Goal: Task Accomplishment & Management: Manage account settings

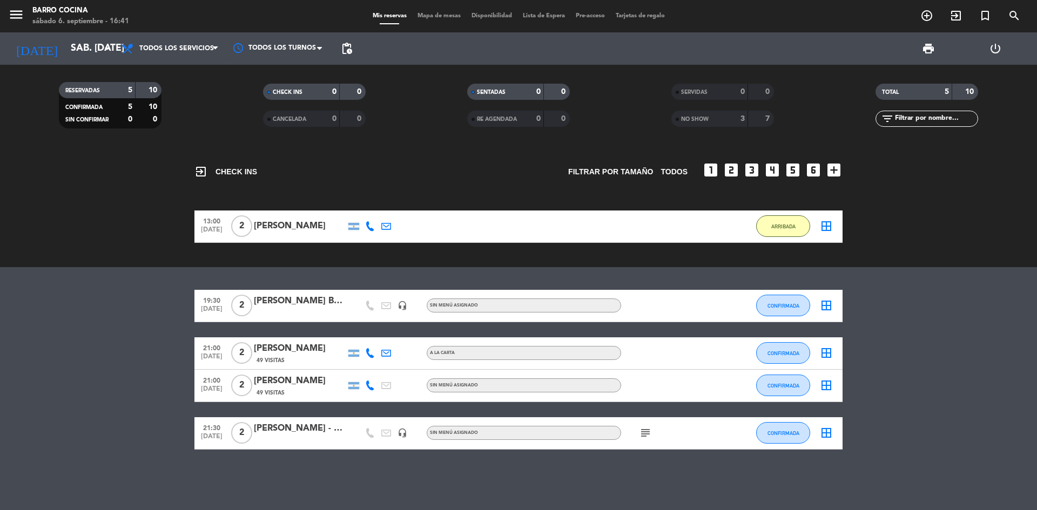
drag, startPoint x: 287, startPoint y: 421, endPoint x: 287, endPoint y: 430, distance: 9.7
click at [287, 430] on div "21:30 [DATE] 2 [PERSON_NAME] - GL2 headset_mic Sin menú asignado subject CONFIR…" at bounding box center [518, 433] width 648 height 32
click at [287, 430] on div "[PERSON_NAME] - GL2" at bounding box center [300, 429] width 92 height 14
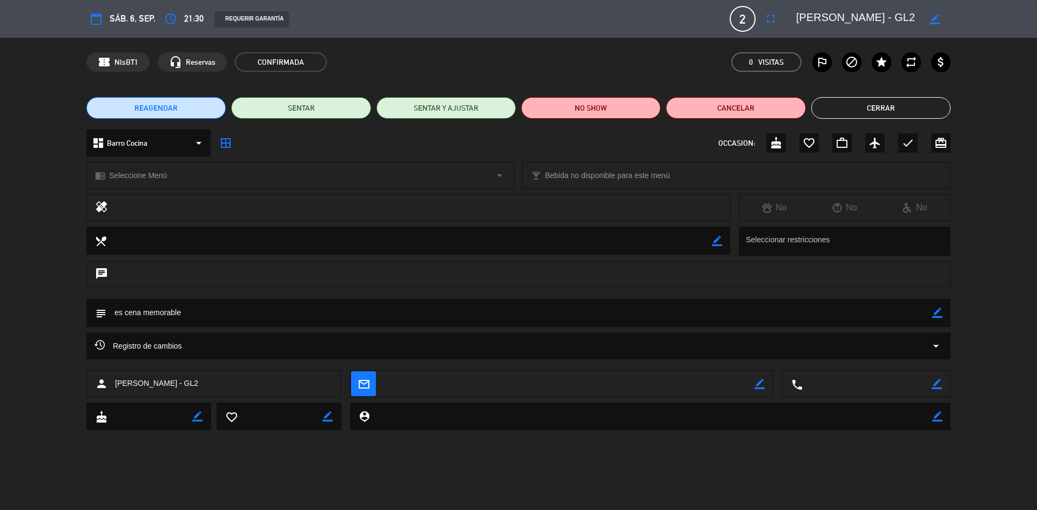
drag, startPoint x: 873, startPoint y: 123, endPoint x: 869, endPoint y: 113, distance: 9.9
click at [869, 113] on div "REAGENDAR SENTAR SENTAR Y AJUSTAR NO SHOW Cancelar Cerrar" at bounding box center [518, 107] width 1037 height 43
click at [869, 113] on button "Cerrar" at bounding box center [880, 108] width 139 height 22
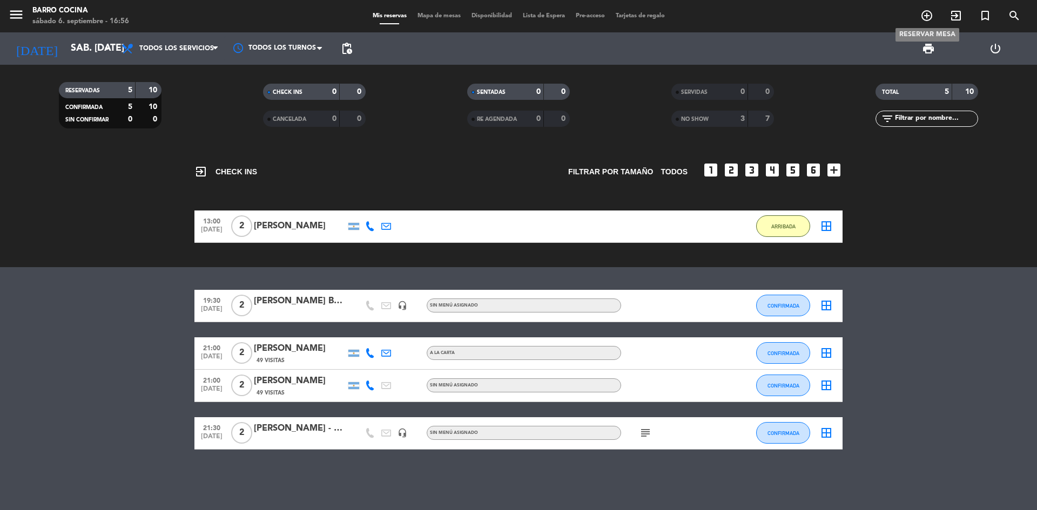
click at [924, 18] on icon "add_circle_outline" at bounding box center [926, 15] width 13 height 13
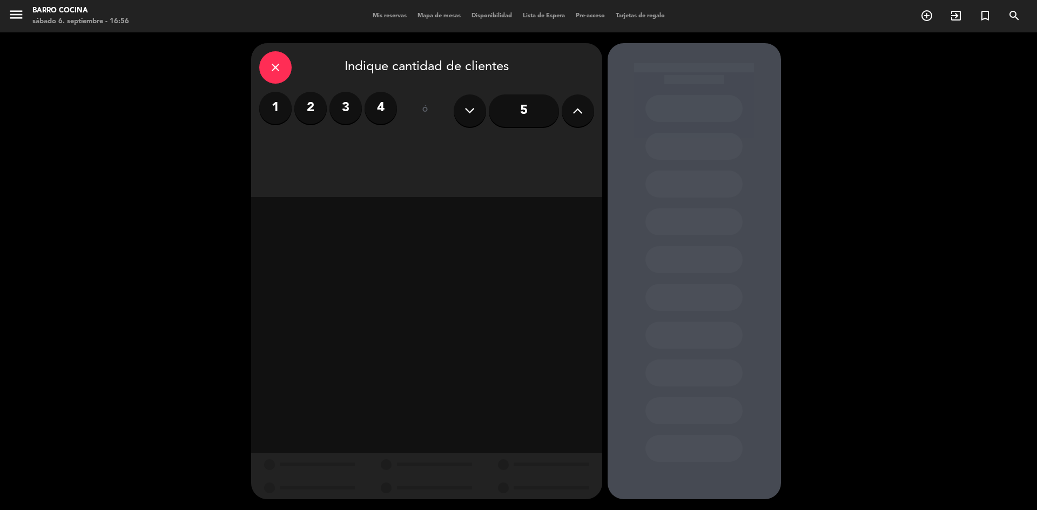
click at [313, 105] on label "2" at bounding box center [310, 108] width 32 height 32
drag, startPoint x: 512, startPoint y: 159, endPoint x: 521, endPoint y: 153, distance: 10.9
click at [521, 153] on div "close Indique cantidad de clientes 1 2 3 4 ó 5 Desayuno Almuerzo Cena" at bounding box center [426, 120] width 351 height 154
click at [521, 153] on div "Cena" at bounding box center [539, 148] width 110 height 22
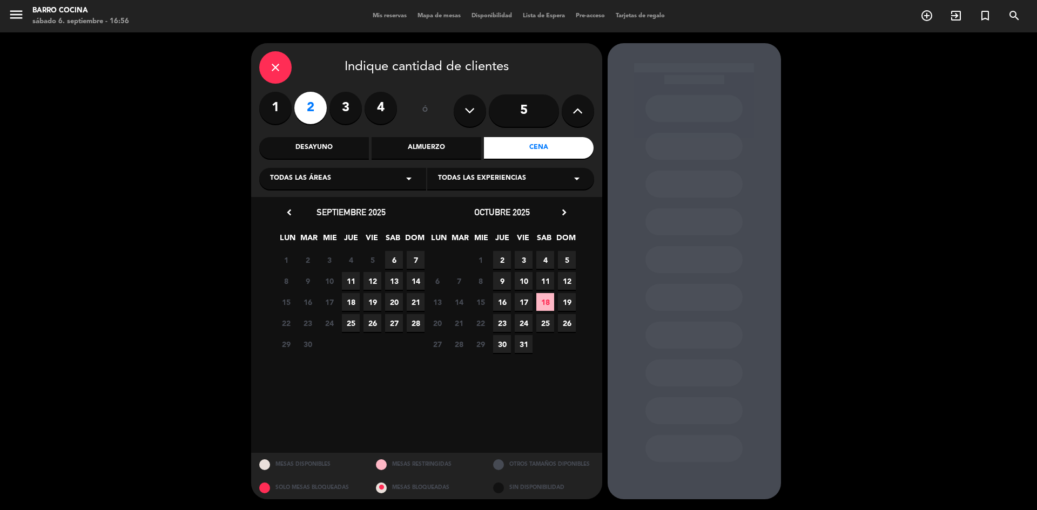
click at [395, 262] on span "6" at bounding box center [394, 260] width 18 height 18
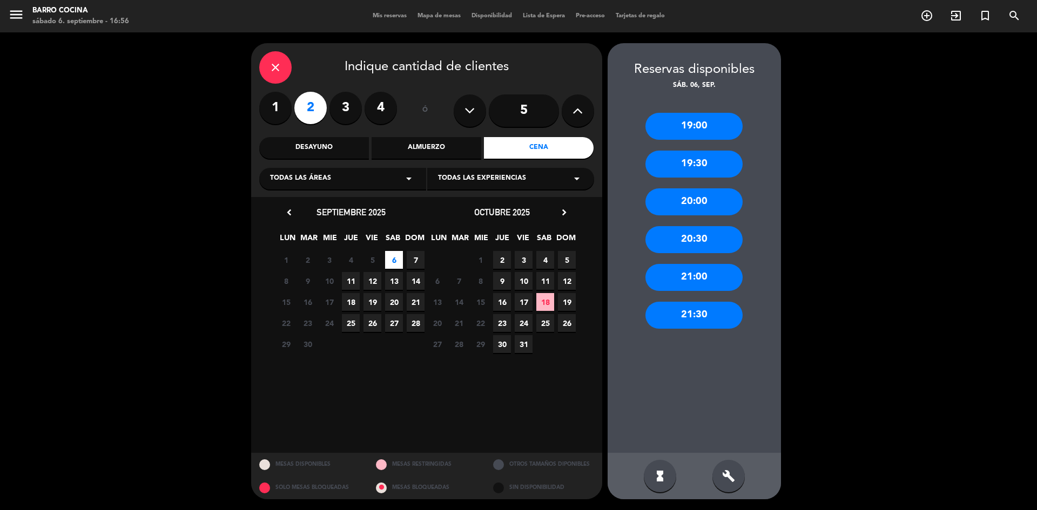
click at [695, 271] on div "21:00" at bounding box center [693, 277] width 97 height 27
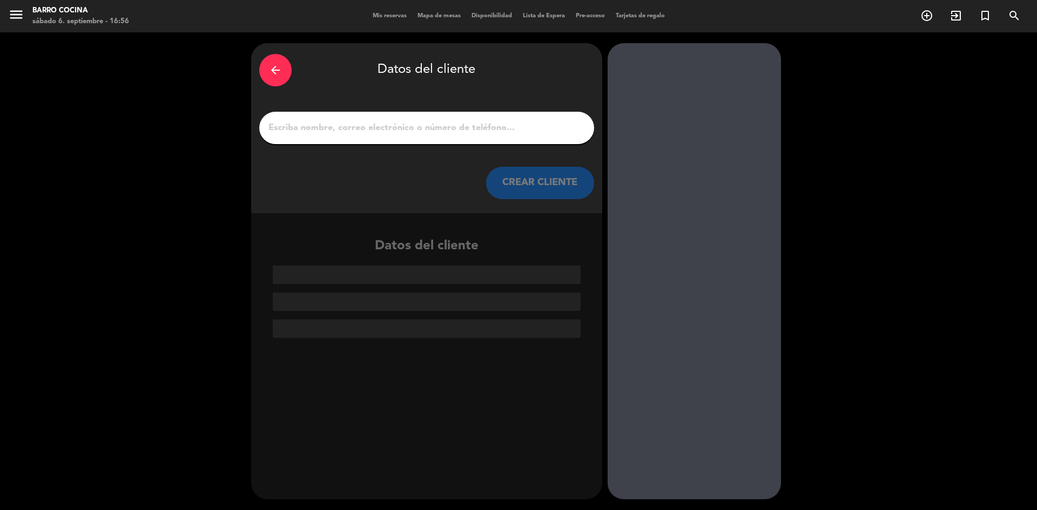
click at [435, 132] on input "1" at bounding box center [426, 127] width 319 height 15
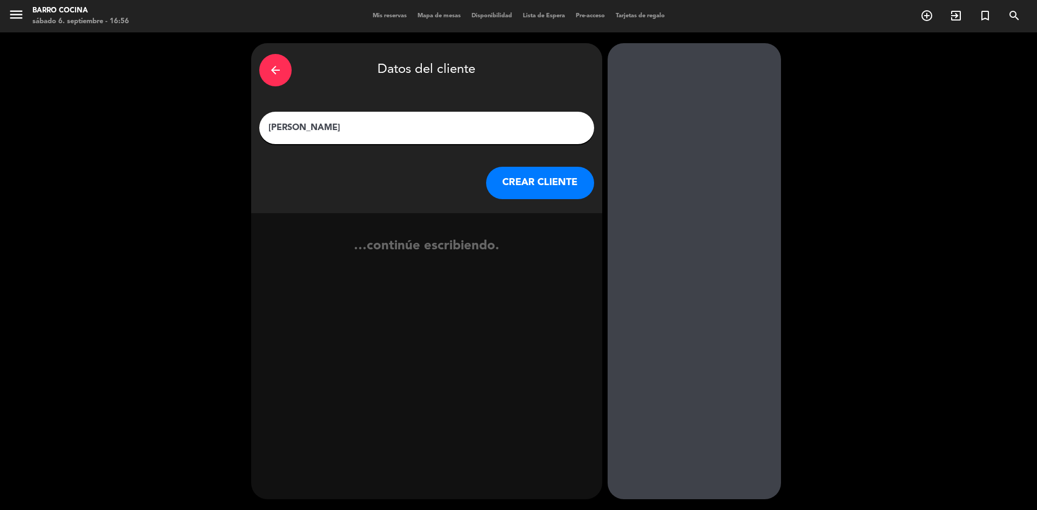
type input "[PERSON_NAME]"
click at [525, 187] on button "CREAR CLIENTE" at bounding box center [540, 183] width 108 height 32
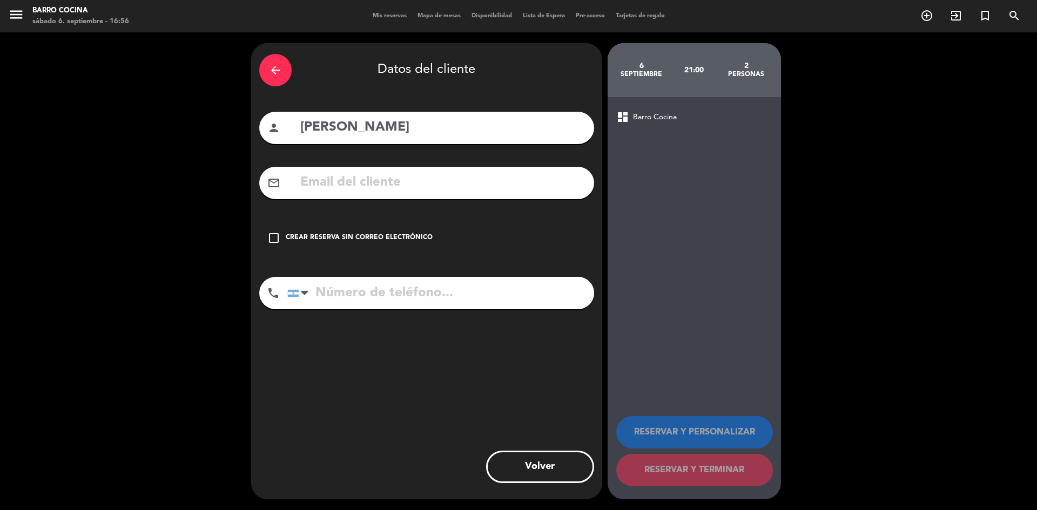
click at [410, 232] on div "check_box_outline_blank Crear reserva sin correo electrónico" at bounding box center [426, 238] width 335 height 32
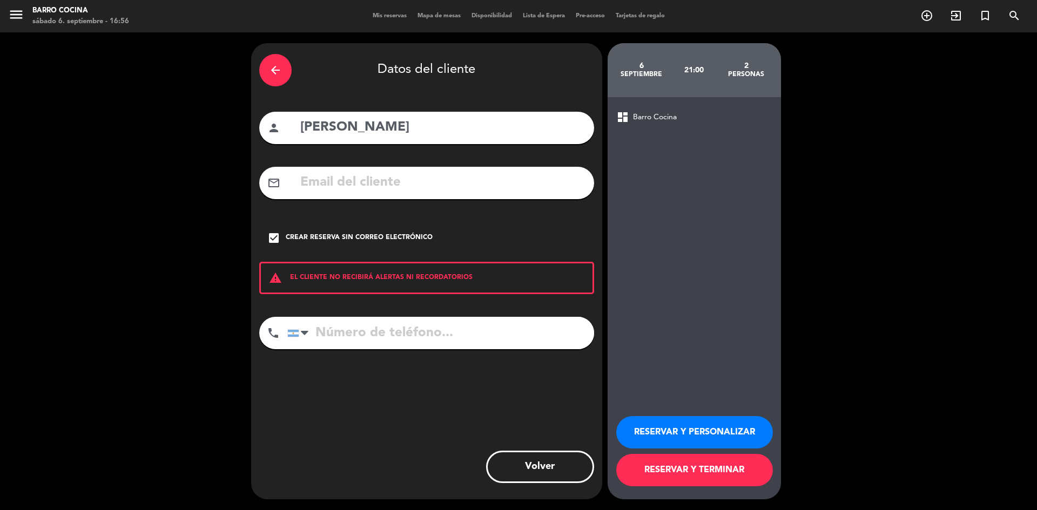
click at [659, 459] on button "RESERVAR Y TERMINAR" at bounding box center [694, 470] width 157 height 32
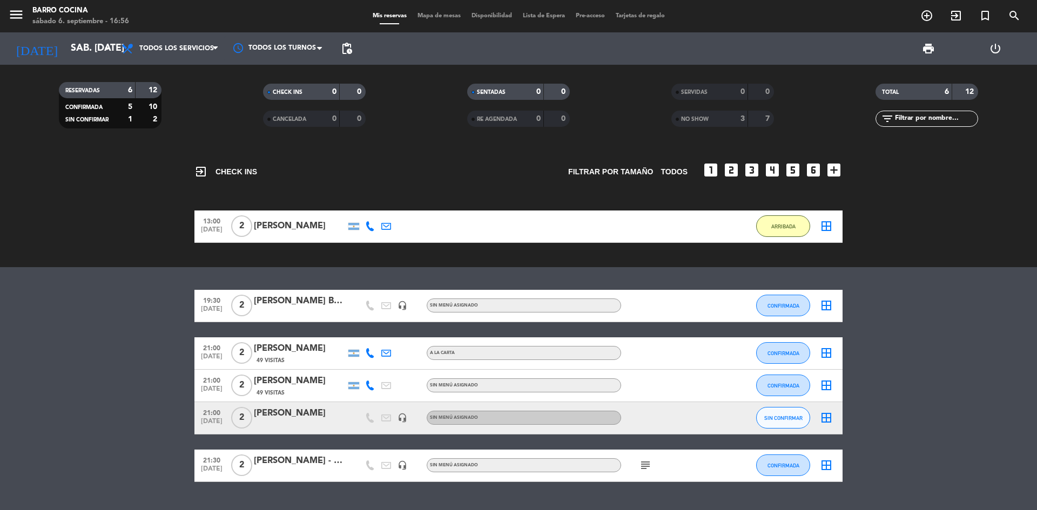
click at [312, 411] on div "[PERSON_NAME]" at bounding box center [300, 414] width 92 height 14
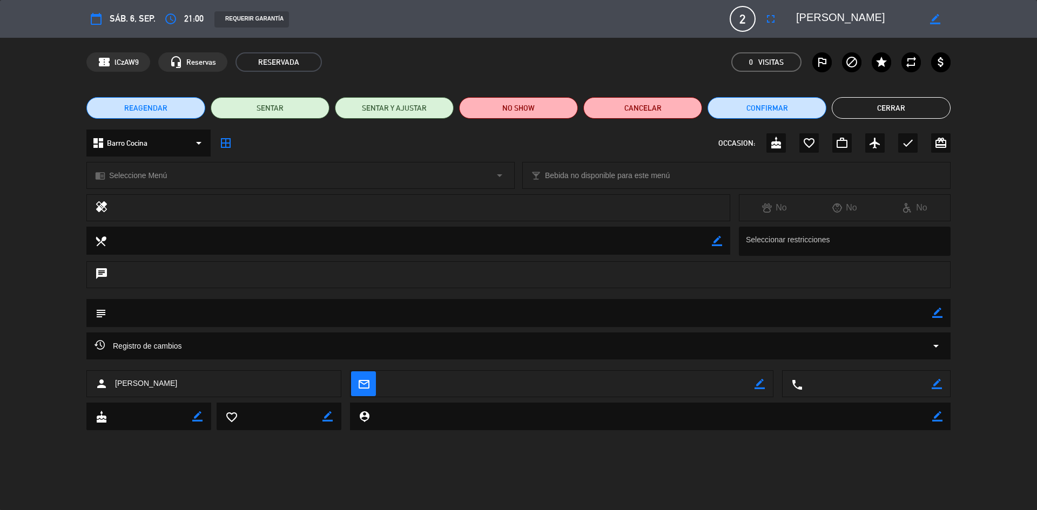
click at [229, 388] on div "person [PERSON_NAME]" at bounding box center [213, 383] width 255 height 27
click at [212, 379] on div "person [PERSON_NAME]" at bounding box center [213, 383] width 255 height 27
click at [155, 382] on span "[PERSON_NAME]" at bounding box center [146, 383] width 62 height 12
click at [165, 382] on span "[PERSON_NAME]" at bounding box center [146, 383] width 62 height 12
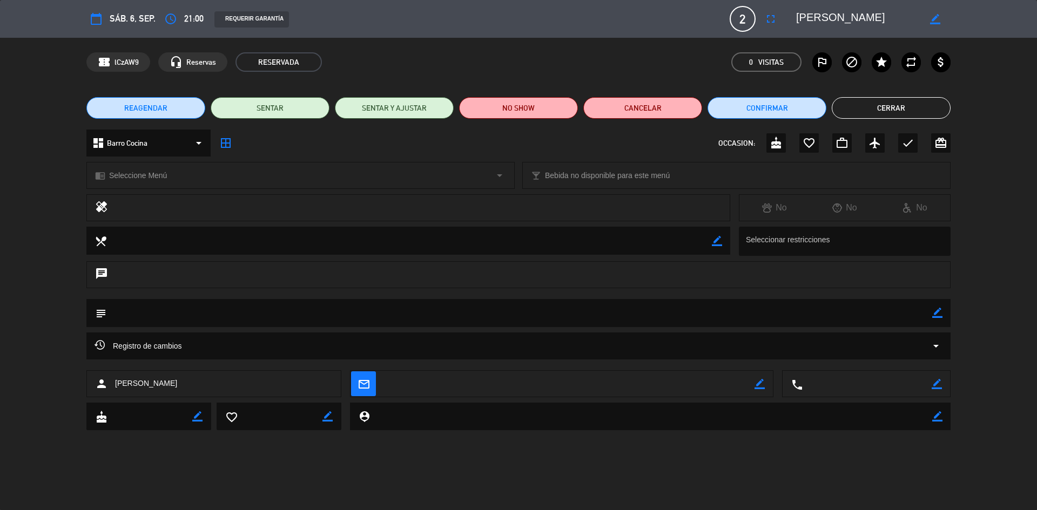
click at [165, 382] on span "[PERSON_NAME]" at bounding box center [146, 383] width 62 height 12
click at [257, 381] on div "person [PERSON_NAME]" at bounding box center [213, 383] width 255 height 27
click at [936, 308] on icon "border_color" at bounding box center [937, 313] width 10 height 10
click at [725, 314] on textarea at bounding box center [519, 313] width 826 height 28
type textarea "Ch2"
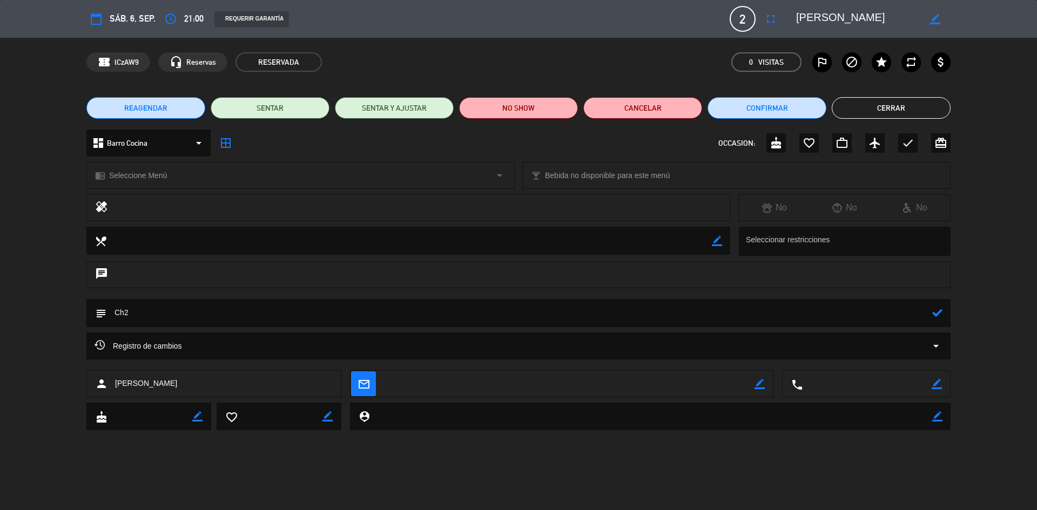
click at [935, 312] on icon at bounding box center [937, 313] width 10 height 10
click at [894, 110] on button "Cerrar" at bounding box center [890, 108] width 119 height 22
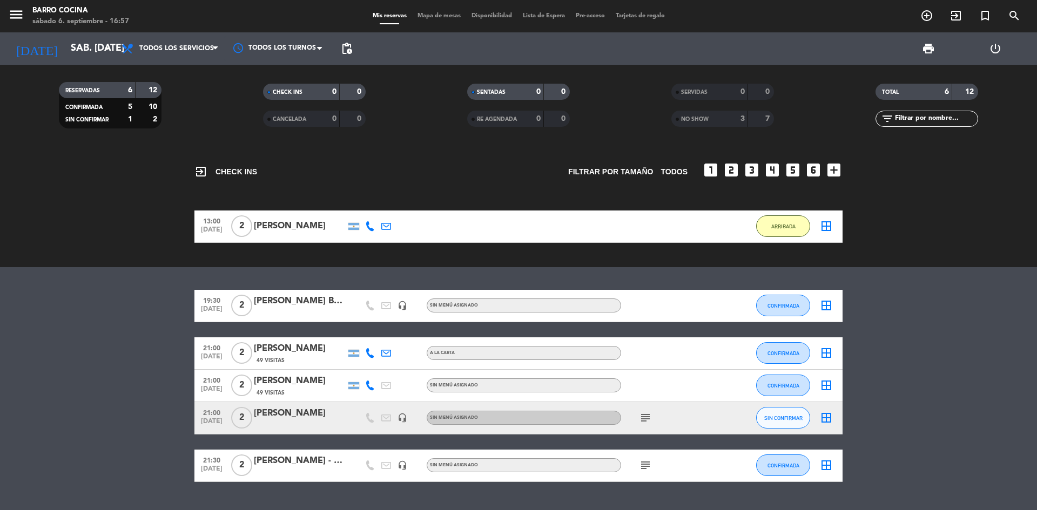
scroll to position [26, 0]
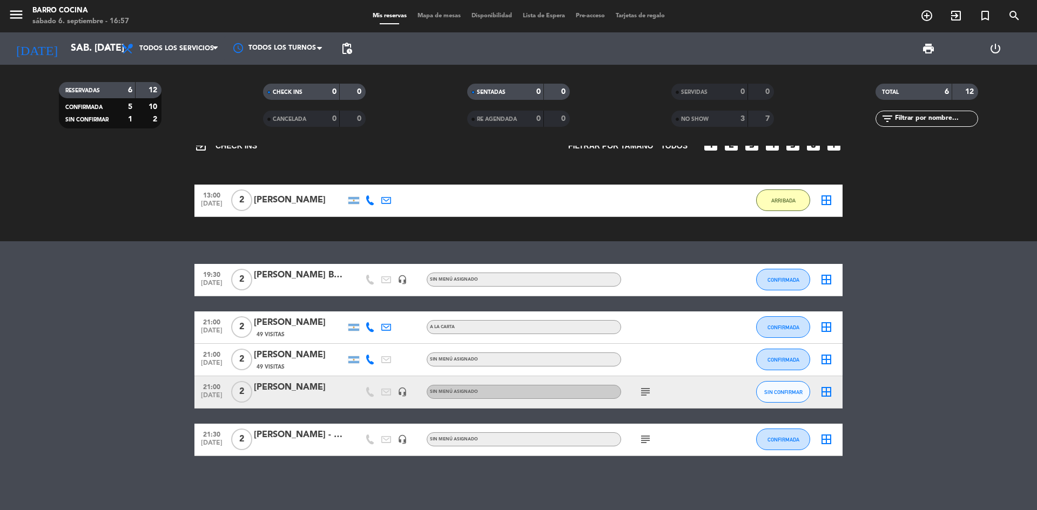
click at [319, 353] on div "[PERSON_NAME]" at bounding box center [300, 355] width 92 height 14
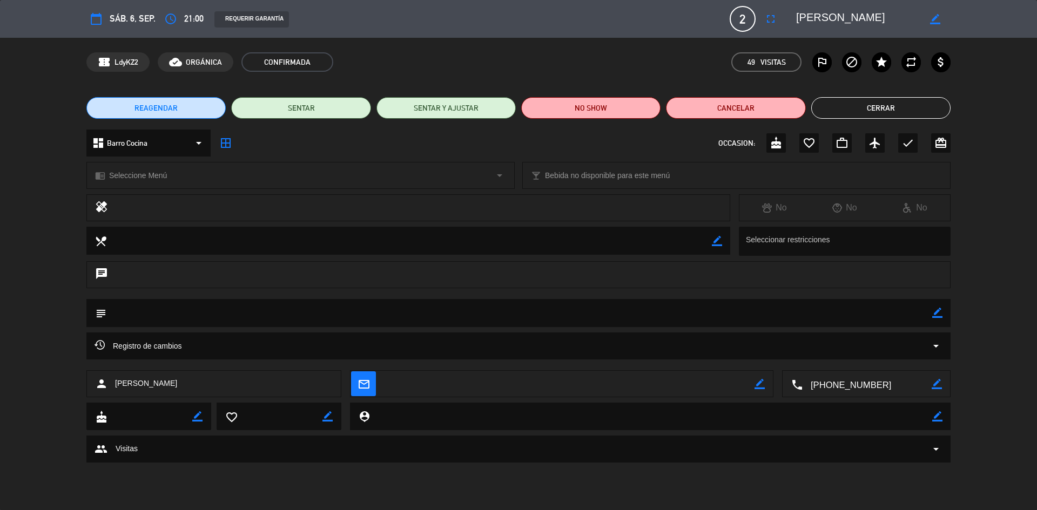
click at [938, 312] on icon "border_color" at bounding box center [937, 313] width 10 height 10
type textarea "Gl3"
click at [936, 312] on icon at bounding box center [937, 313] width 10 height 10
click at [881, 102] on button "Cerrar" at bounding box center [880, 108] width 139 height 22
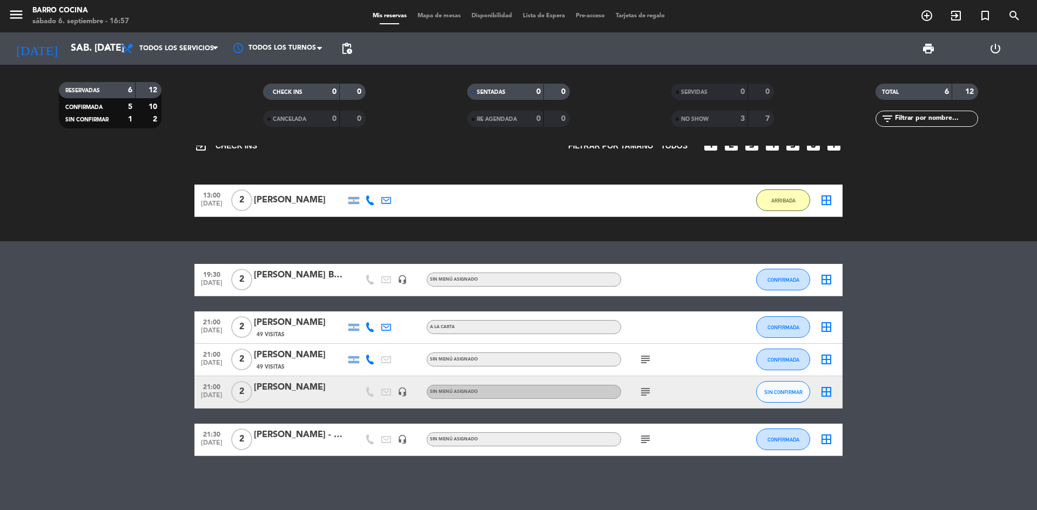
click at [298, 326] on div "[PERSON_NAME]" at bounding box center [300, 323] width 92 height 14
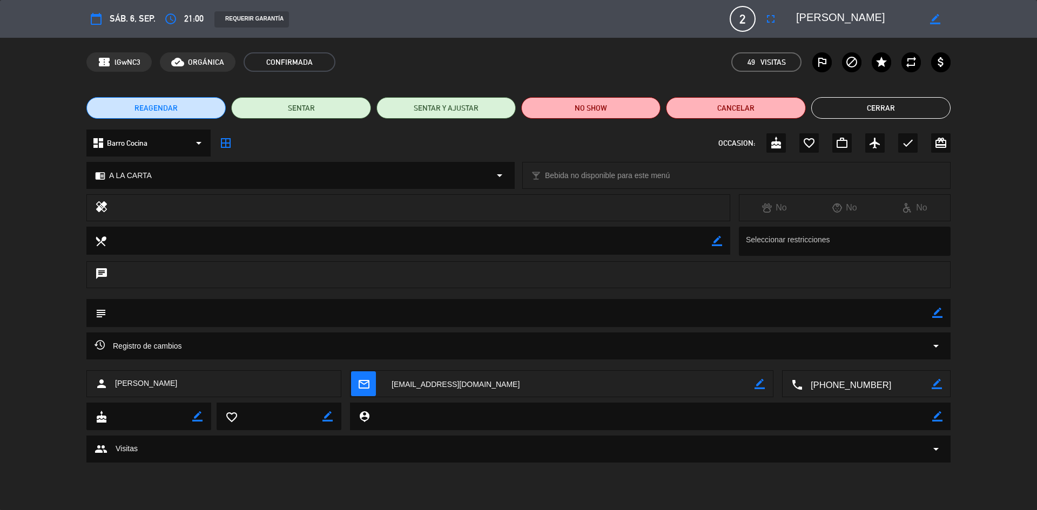
click at [934, 314] on icon "border_color" at bounding box center [937, 313] width 10 height 10
type textarea "Gl4"
click at [938, 310] on icon at bounding box center [937, 313] width 10 height 10
click at [898, 108] on button "Cerrar" at bounding box center [880, 108] width 139 height 22
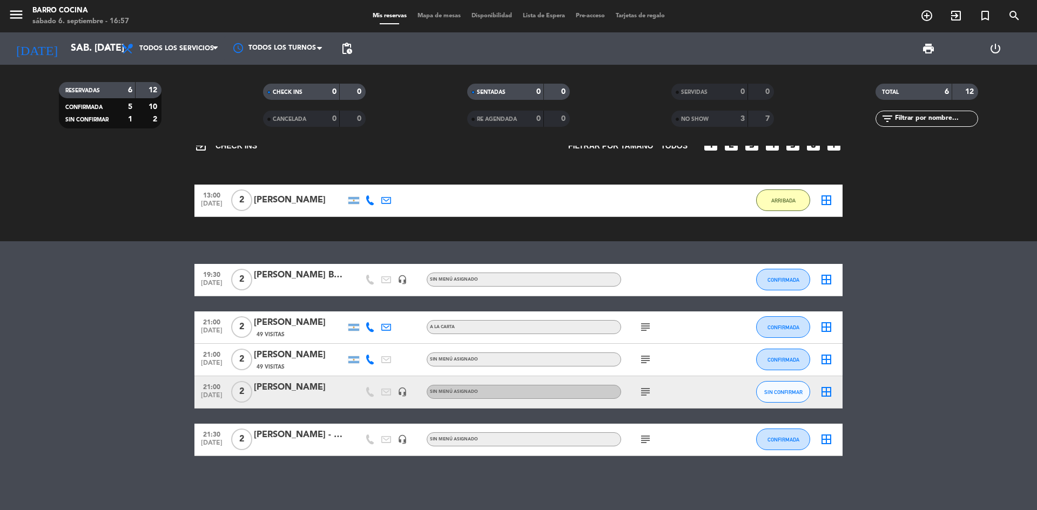
click at [317, 278] on div "[PERSON_NAME] Baccolon" at bounding box center [300, 275] width 92 height 14
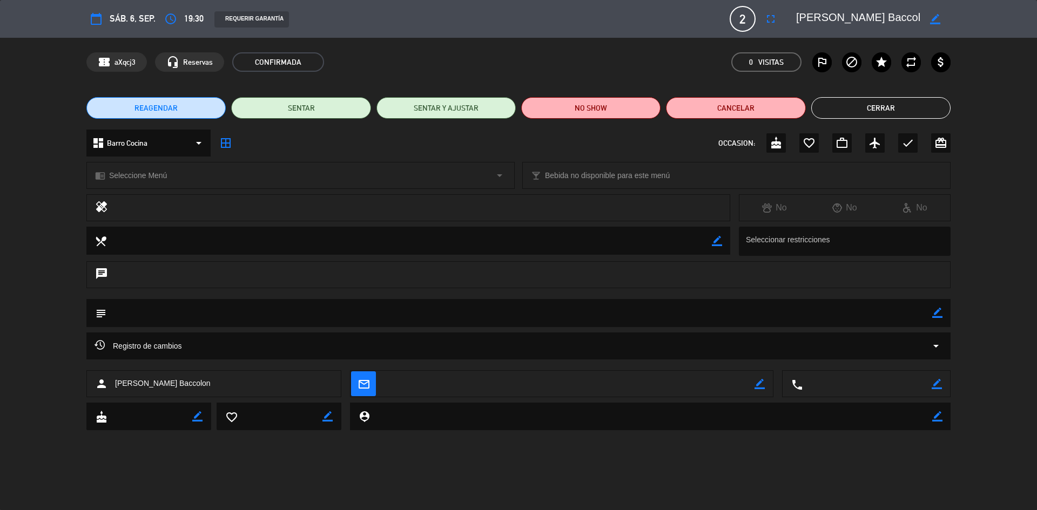
click at [933, 318] on icon "border_color" at bounding box center [937, 313] width 10 height 10
click at [635, 315] on textarea at bounding box center [519, 313] width 826 height 28
type textarea "Gl2"
click at [934, 314] on icon at bounding box center [937, 313] width 10 height 10
click at [874, 116] on button "Cerrar" at bounding box center [880, 108] width 139 height 22
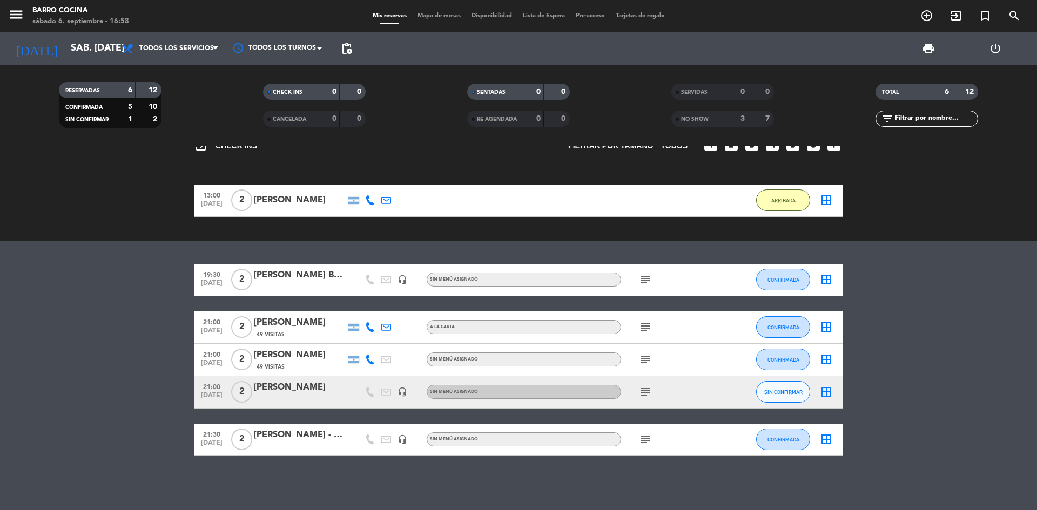
click at [646, 283] on icon "subject" at bounding box center [645, 279] width 13 height 13
click at [643, 323] on icon "subject" at bounding box center [645, 327] width 13 height 13
click at [643, 360] on icon "subject" at bounding box center [645, 359] width 13 height 13
click at [641, 389] on icon "subject" at bounding box center [645, 392] width 13 height 13
click at [641, 439] on icon "subject" at bounding box center [645, 439] width 13 height 13
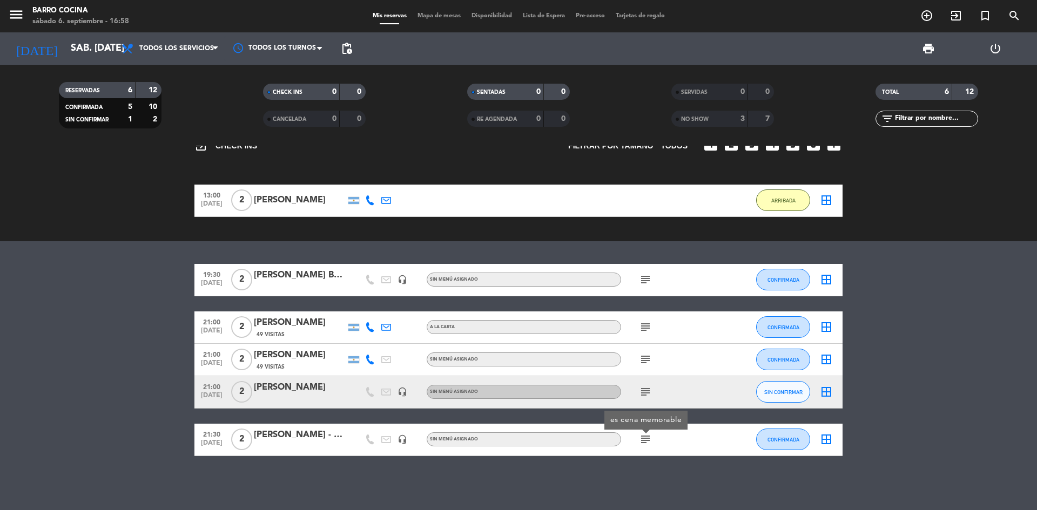
click at [305, 438] on div "[PERSON_NAME] - GL2" at bounding box center [300, 435] width 92 height 14
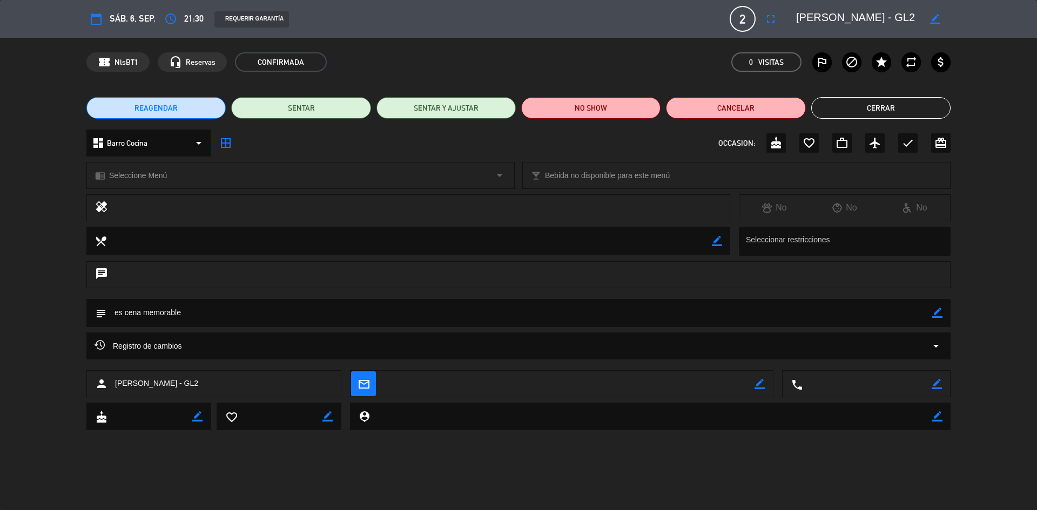
click at [879, 112] on button "Cerrar" at bounding box center [880, 108] width 139 height 22
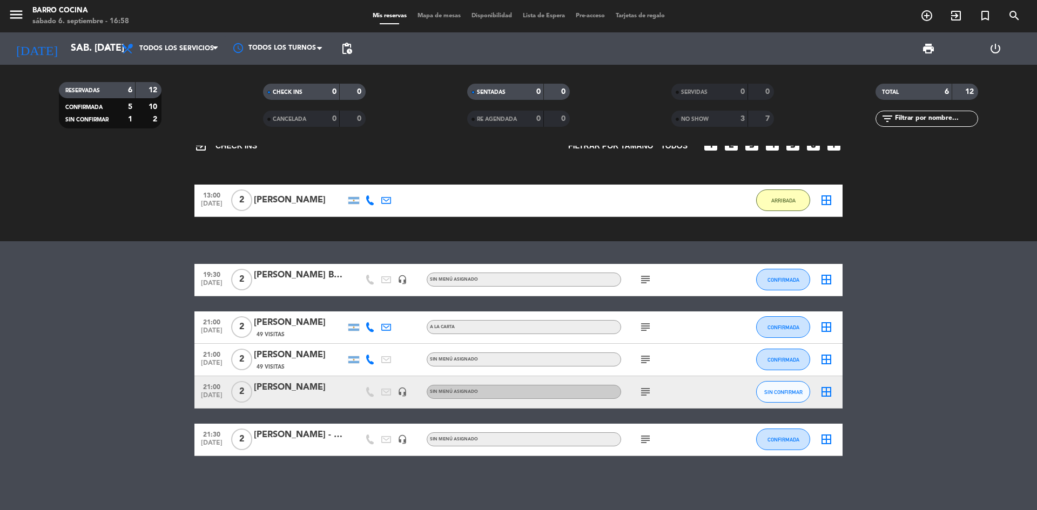
click at [644, 359] on icon "subject" at bounding box center [645, 359] width 13 height 13
click at [644, 391] on icon "subject" at bounding box center [645, 392] width 13 height 13
click at [643, 356] on icon "subject" at bounding box center [645, 359] width 13 height 13
click at [643, 327] on icon "subject" at bounding box center [645, 327] width 13 height 13
click at [645, 278] on icon "subject" at bounding box center [645, 279] width 13 height 13
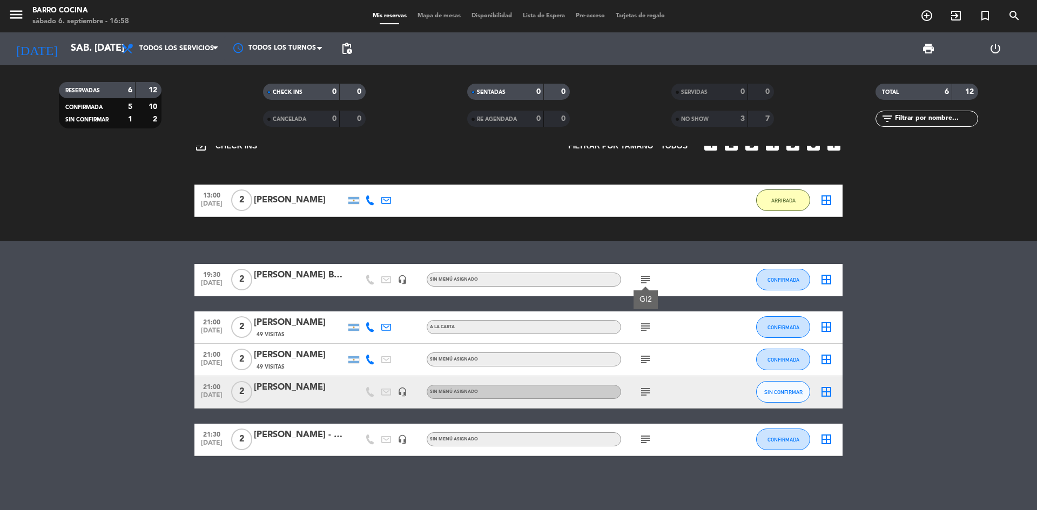
click at [327, 276] on div "[PERSON_NAME] Baccolon" at bounding box center [300, 275] width 92 height 14
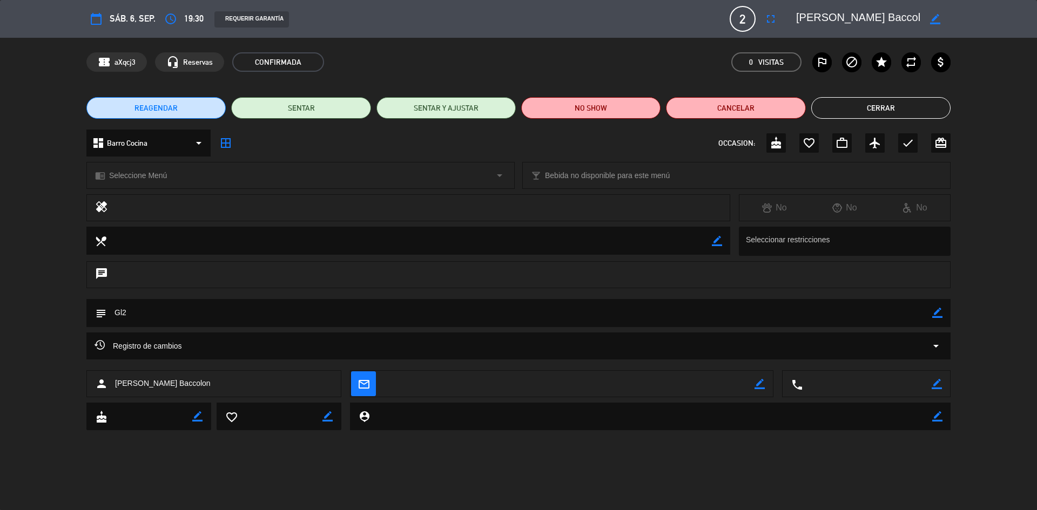
click at [937, 313] on icon "border_color" at bounding box center [937, 313] width 10 height 10
type textarea "Gl1"
click at [939, 315] on icon at bounding box center [937, 313] width 10 height 10
click at [905, 113] on button "Cerrar" at bounding box center [880, 108] width 139 height 22
